Goal: Task Accomplishment & Management: Use online tool/utility

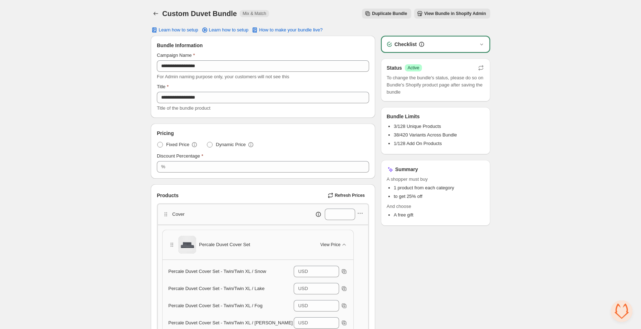
scroll to position [186, 0]
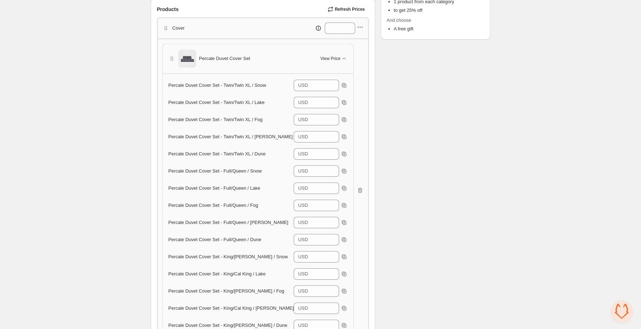
click at [362, 28] on icon "button" at bounding box center [362, 27] width 1 height 1
click at [356, 9] on span "Refresh Prices" at bounding box center [350, 9] width 30 height 6
type input "***"
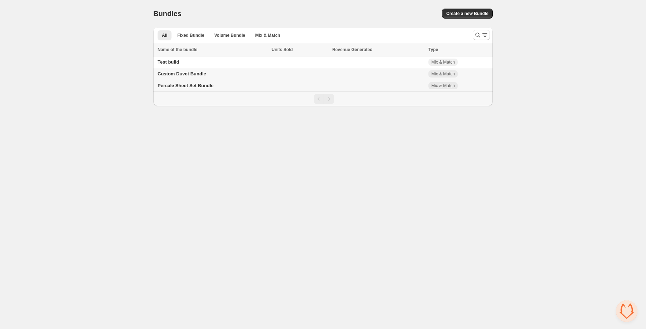
click at [197, 86] on span "Percale Sheet Set Bundle" at bounding box center [186, 85] width 56 height 5
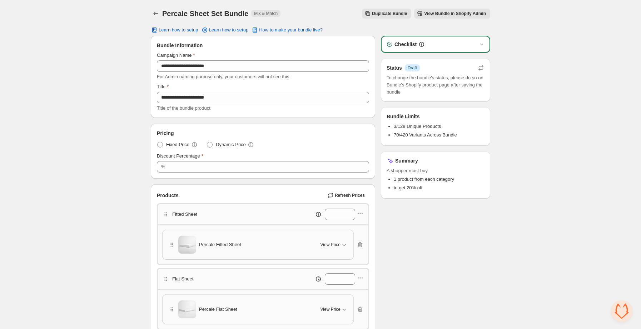
click at [452, 16] on span "View Bundle in Shopify Admin" at bounding box center [455, 14] width 62 height 6
click at [158, 14] on icon "Back" at bounding box center [155, 13] width 7 height 7
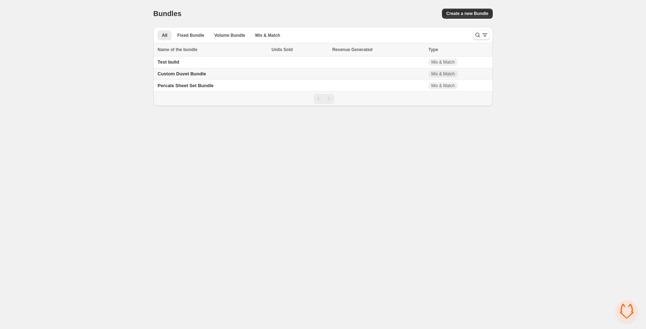
click at [182, 72] on span "Custom Duvet Bundle" at bounding box center [182, 73] width 49 height 5
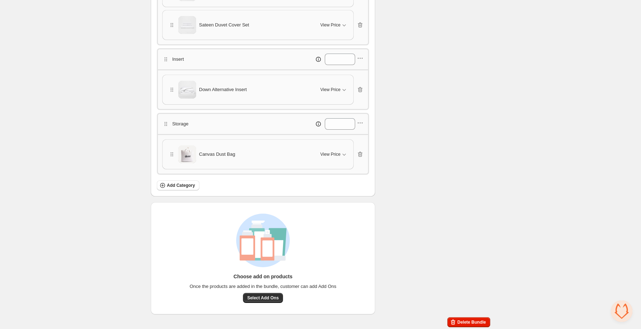
scroll to position [254, 0]
click at [341, 151] on icon "button" at bounding box center [344, 153] width 7 height 7
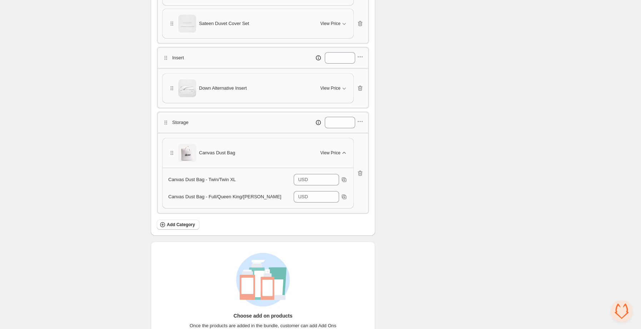
click at [341, 151] on icon "button" at bounding box center [344, 152] width 7 height 7
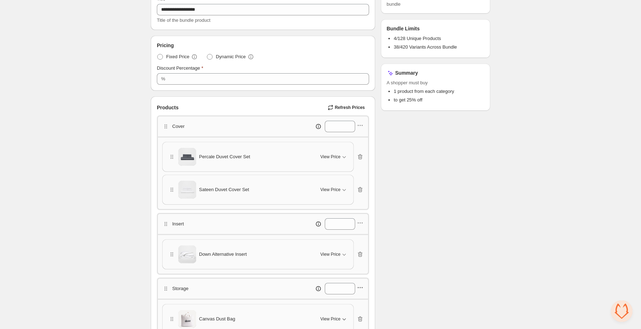
scroll to position [0, 0]
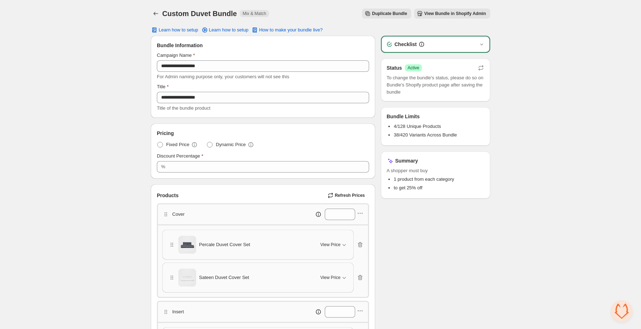
click at [440, 14] on span "View Bundle in Shopify Admin" at bounding box center [455, 14] width 62 height 6
